Goal: Navigation & Orientation: Understand site structure

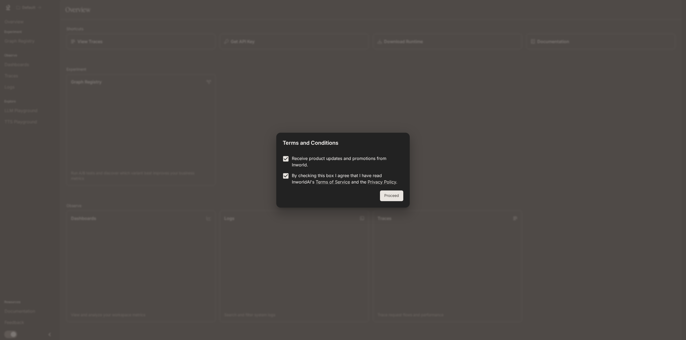
click at [397, 192] on button "Proceed" at bounding box center [391, 196] width 23 height 11
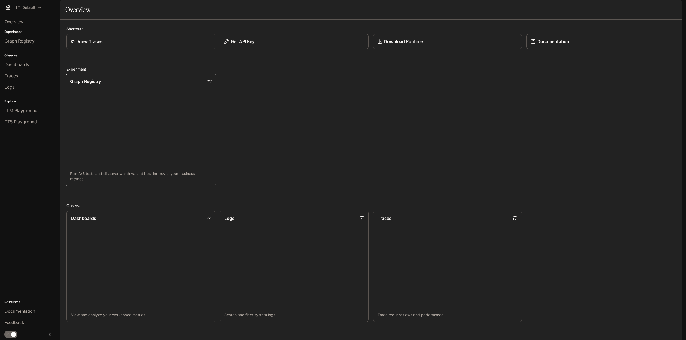
click at [109, 102] on link "Graph Registry Run A/B tests and discover which variant best improves your busi…" at bounding box center [141, 130] width 151 height 113
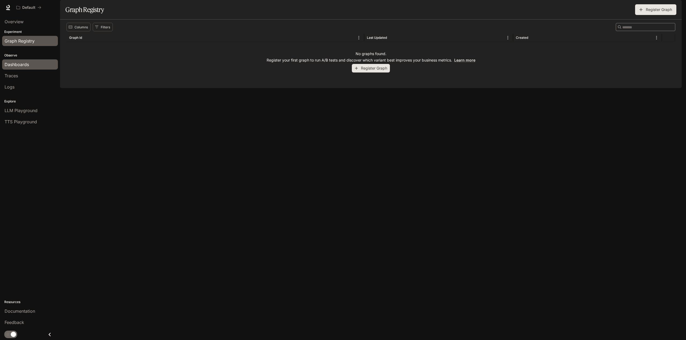
click at [31, 61] on link "Dashboards" at bounding box center [30, 64] width 56 height 10
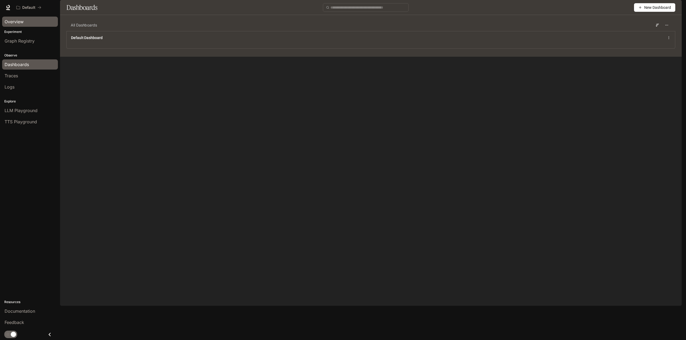
click at [27, 21] on div "Overview" at bounding box center [30, 21] width 51 height 6
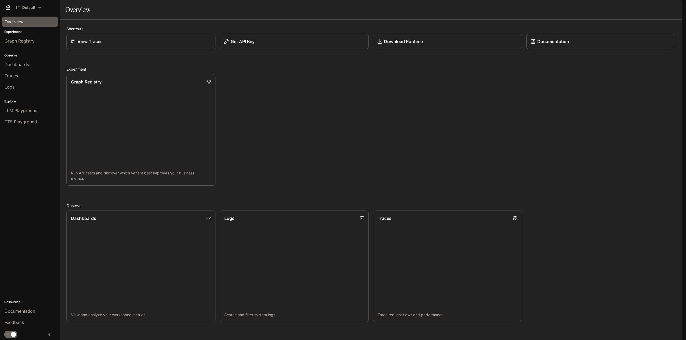
scroll to position [142, 0]
